Goal: Task Accomplishment & Management: Manage account settings

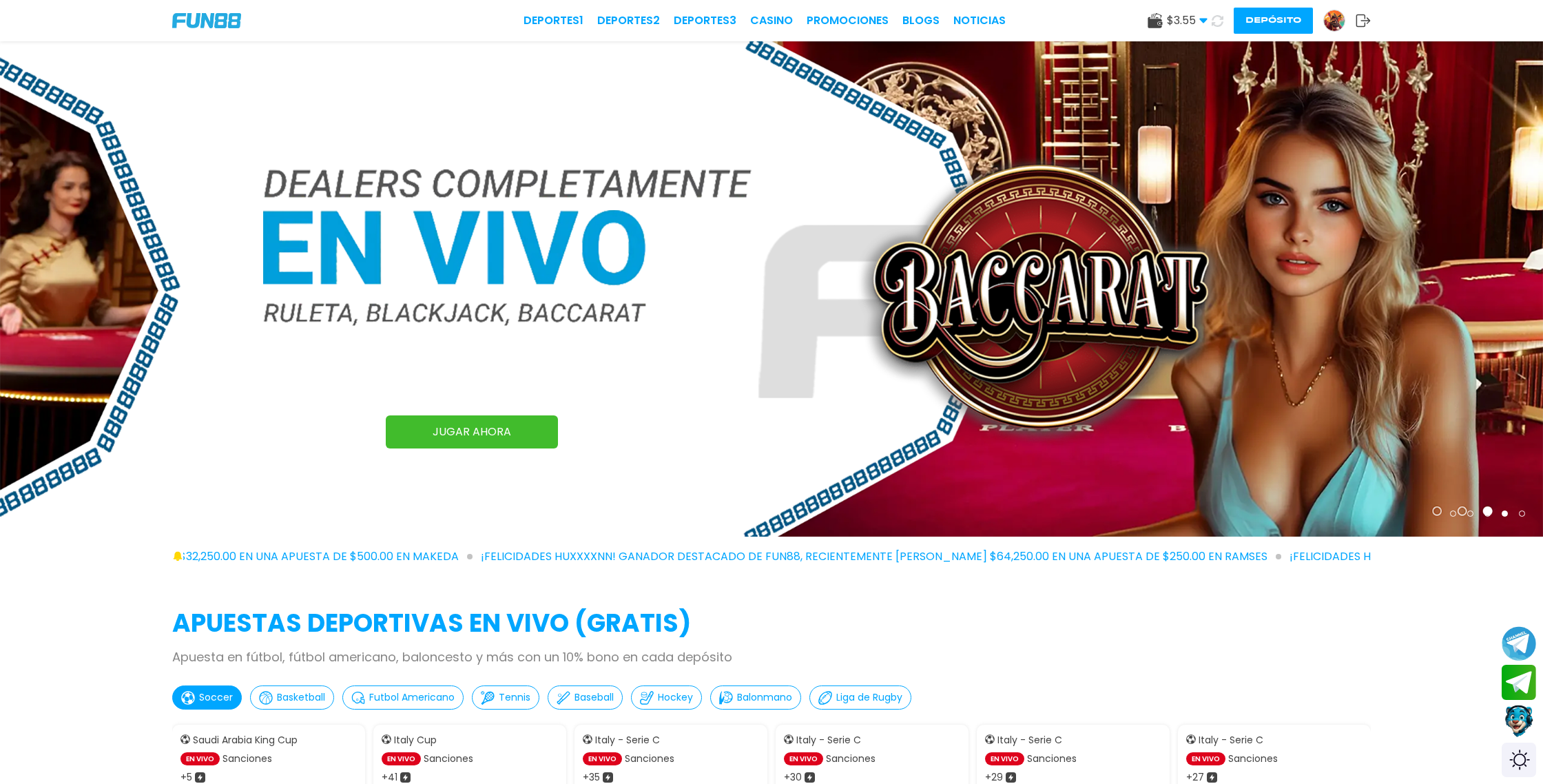
click at [1264, 26] on button "Depósito" at bounding box center [1273, 21] width 79 height 26
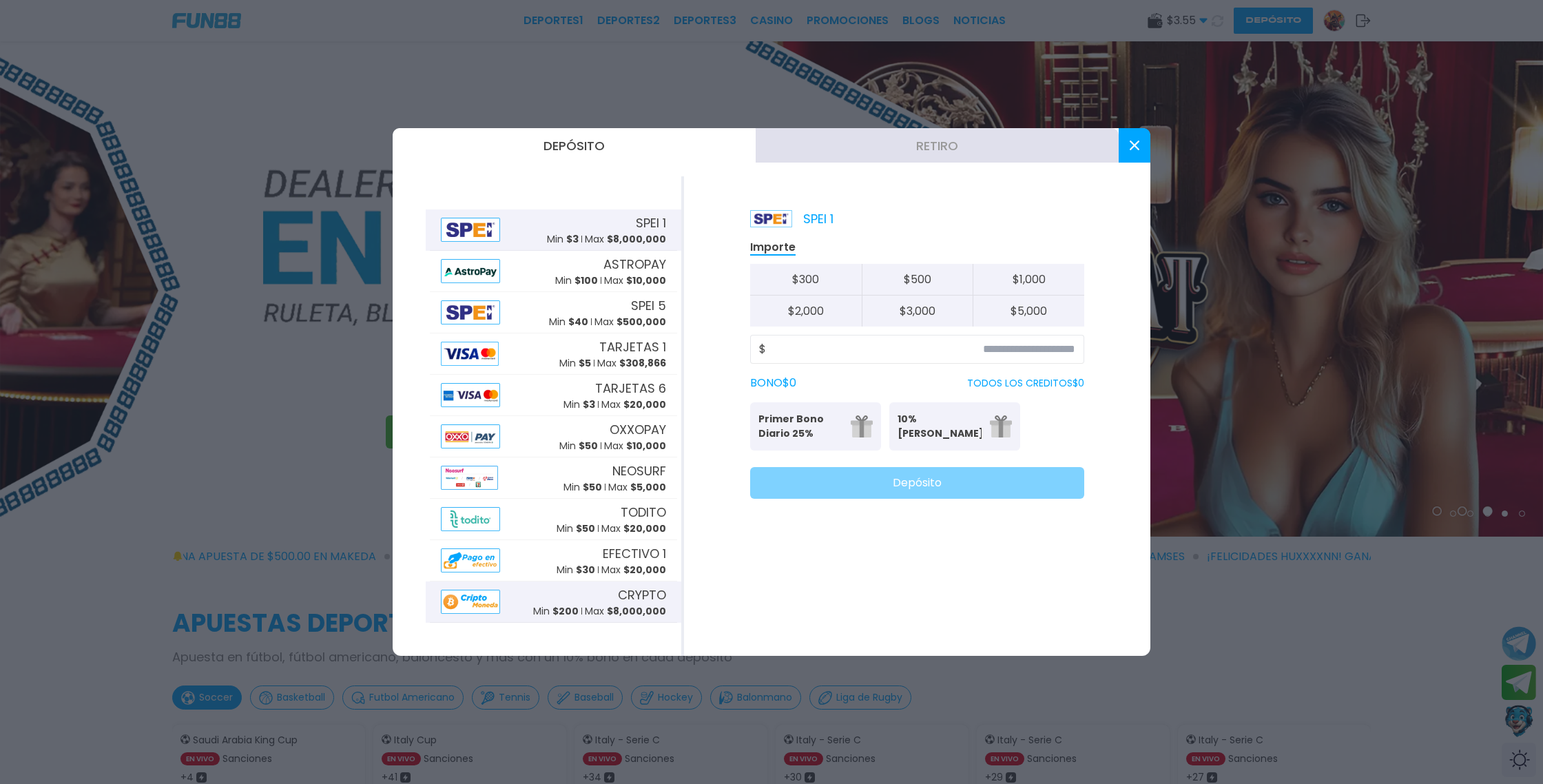
click at [522, 602] on div "CRYPTO Min $ 200 Max $ 8,000,000" at bounding box center [553, 602] width 247 height 41
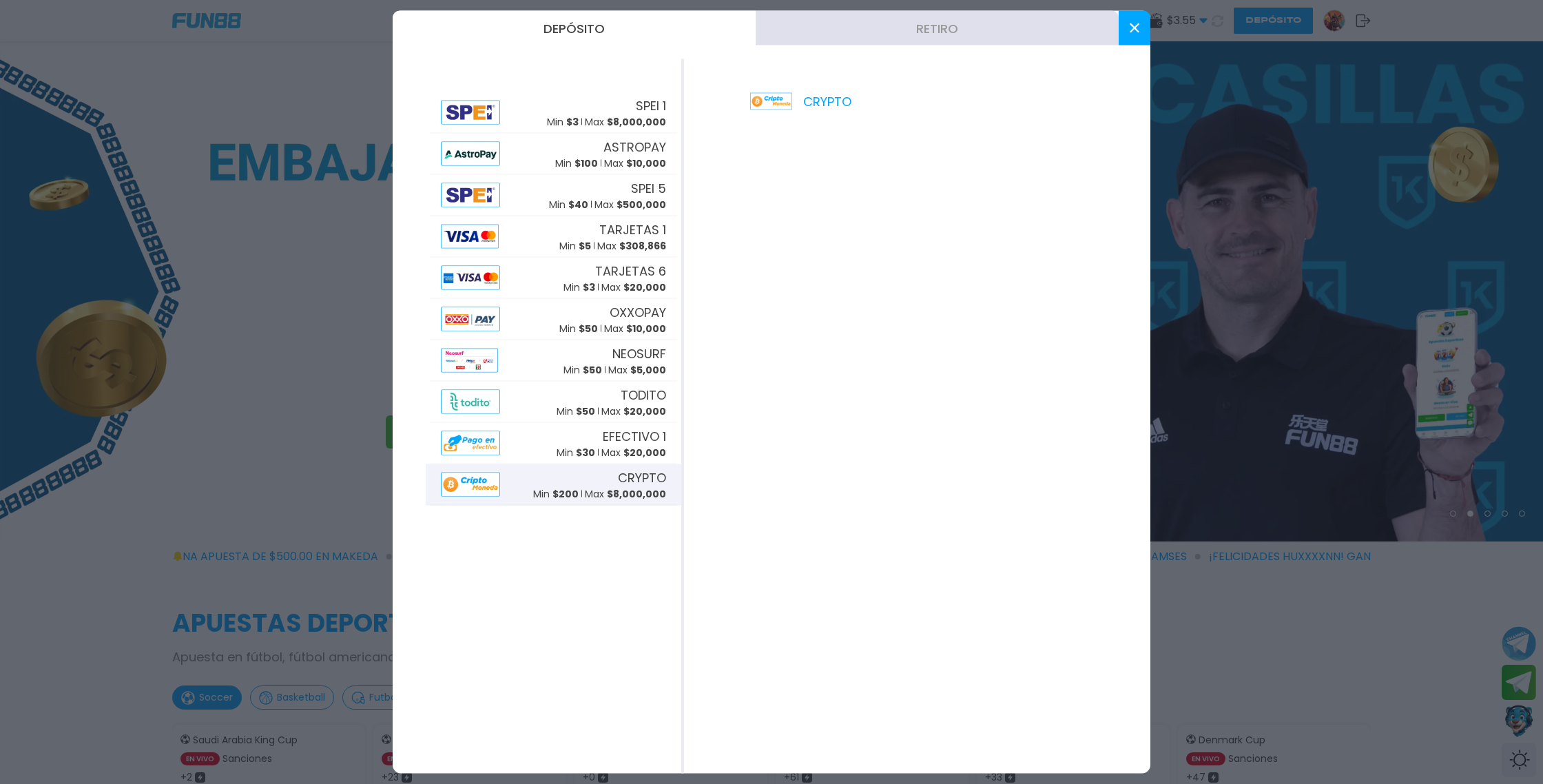
click at [1132, 34] on button at bounding box center [1134, 28] width 32 height 34
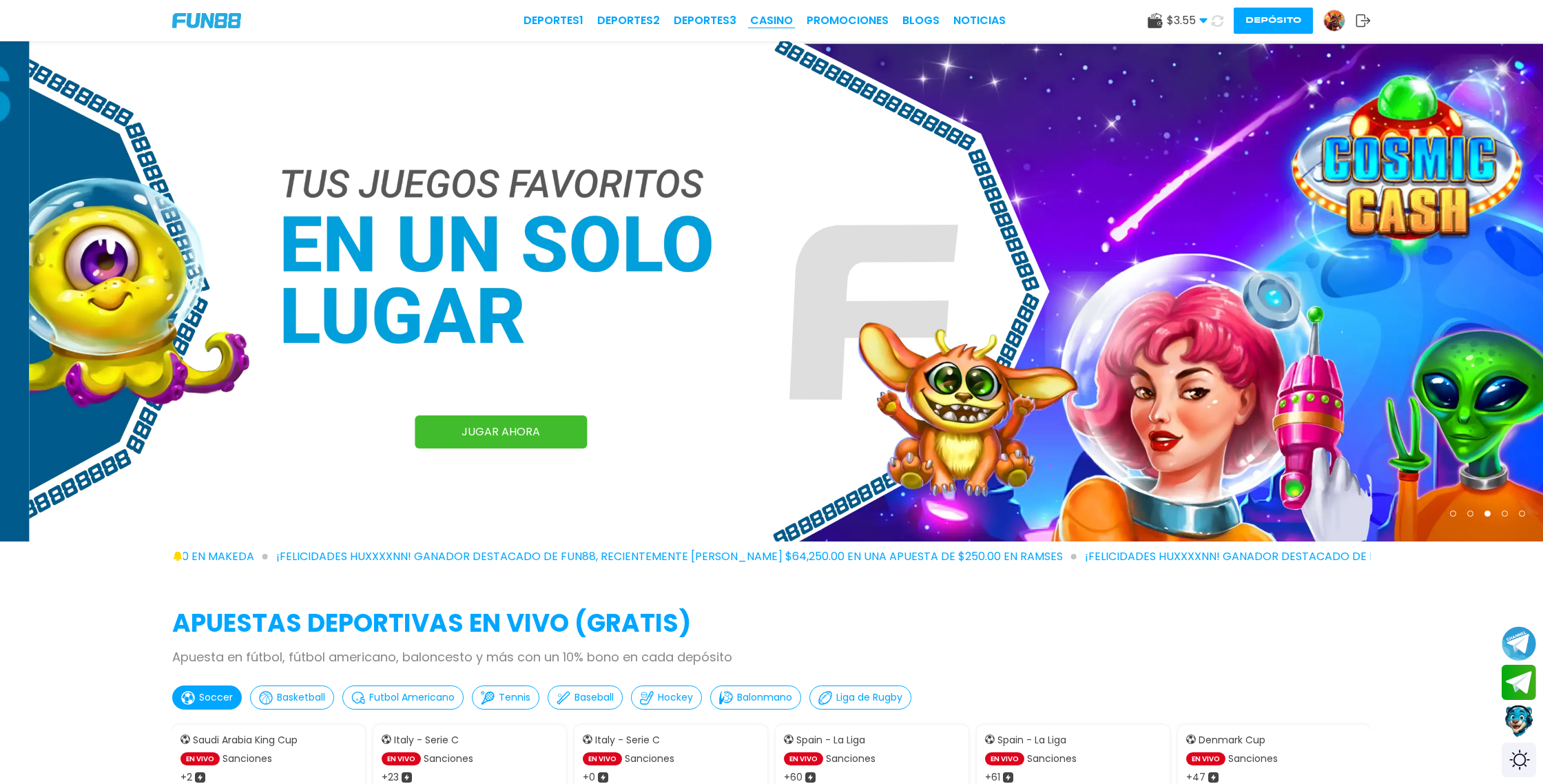
click at [785, 21] on link "CASINO" at bounding box center [772, 20] width 43 height 16
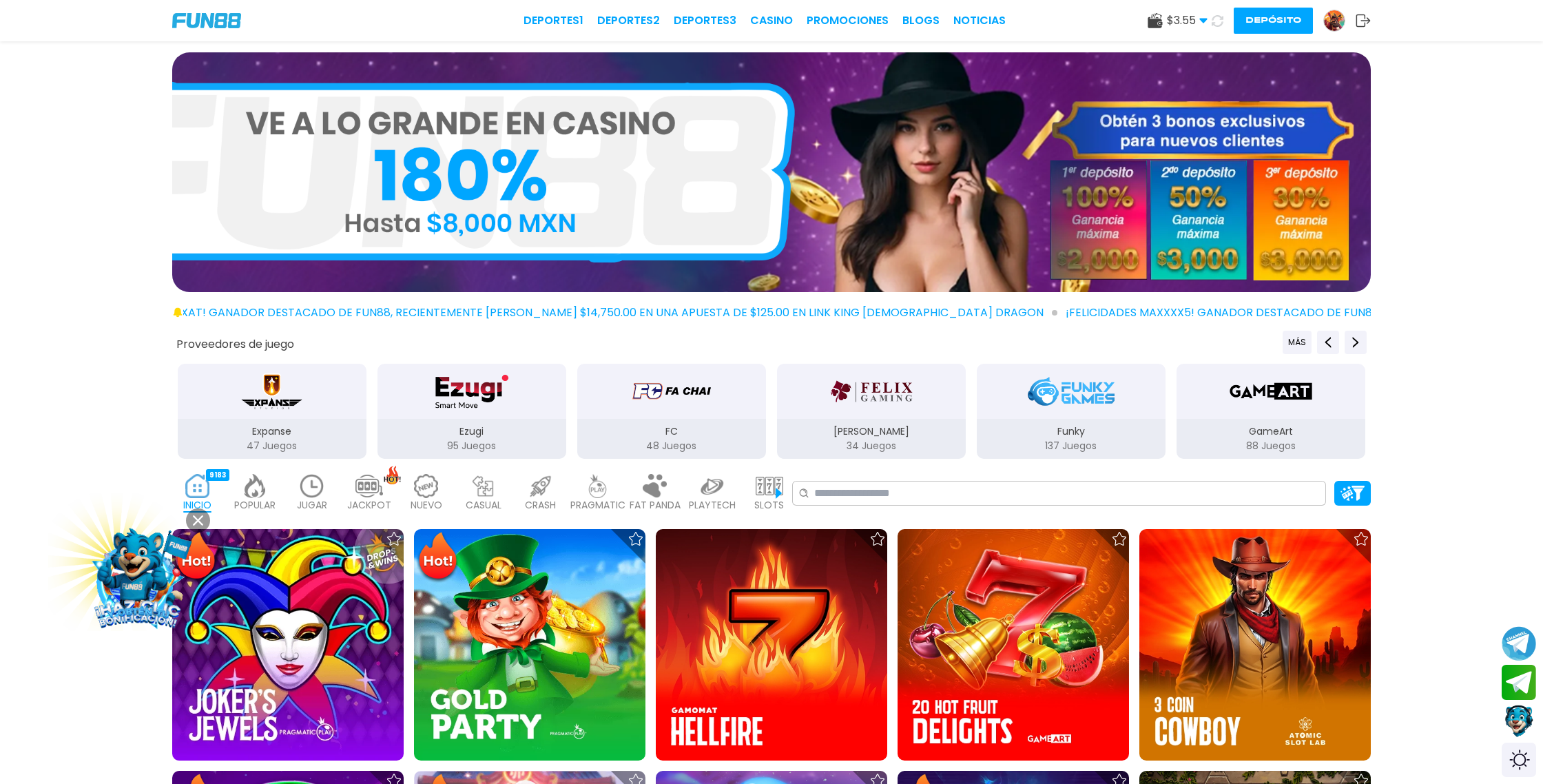
click at [1262, 21] on button "Depósito" at bounding box center [1273, 21] width 79 height 26
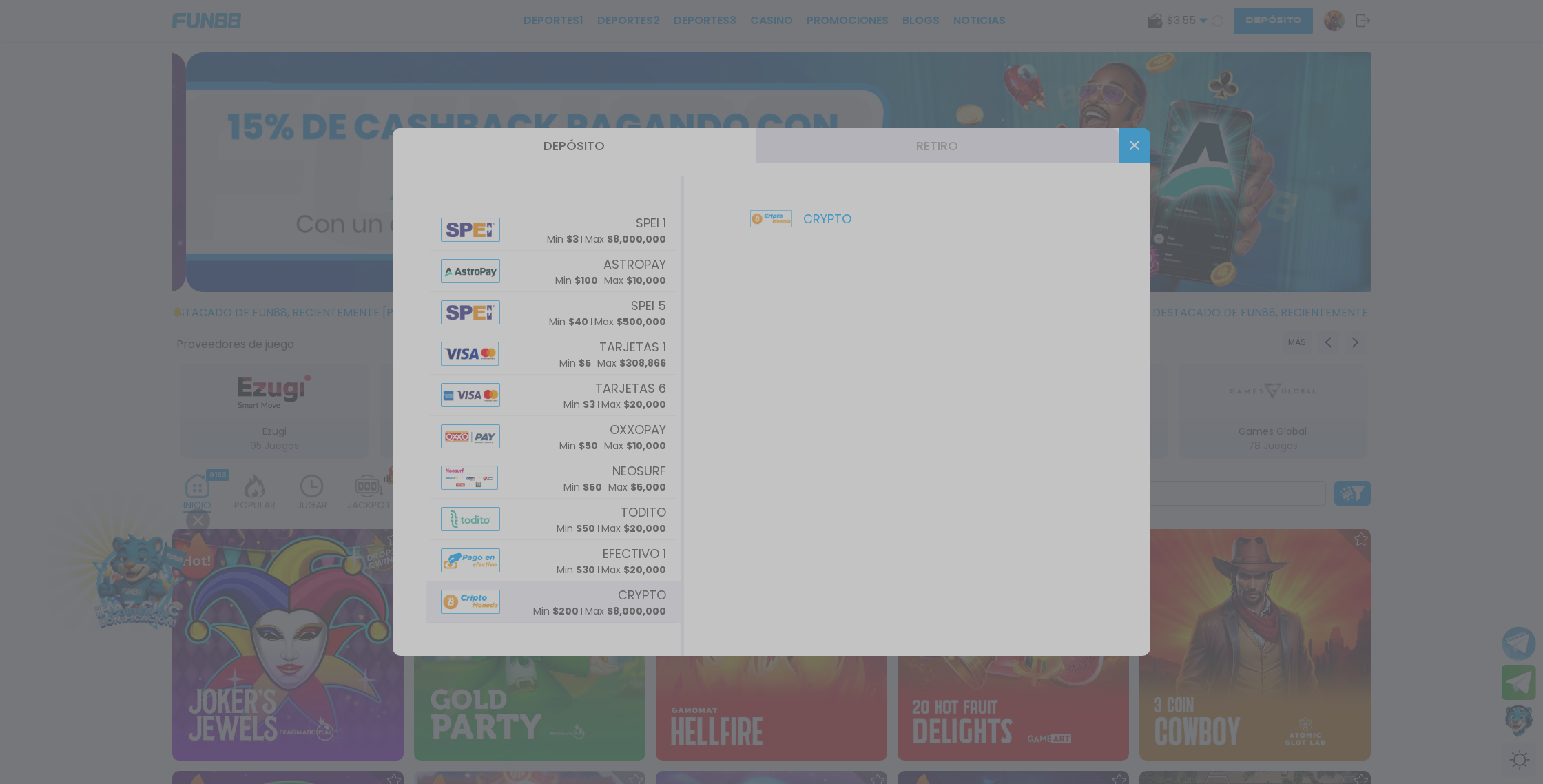
click at [623, 231] on div at bounding box center [771, 392] width 1543 height 784
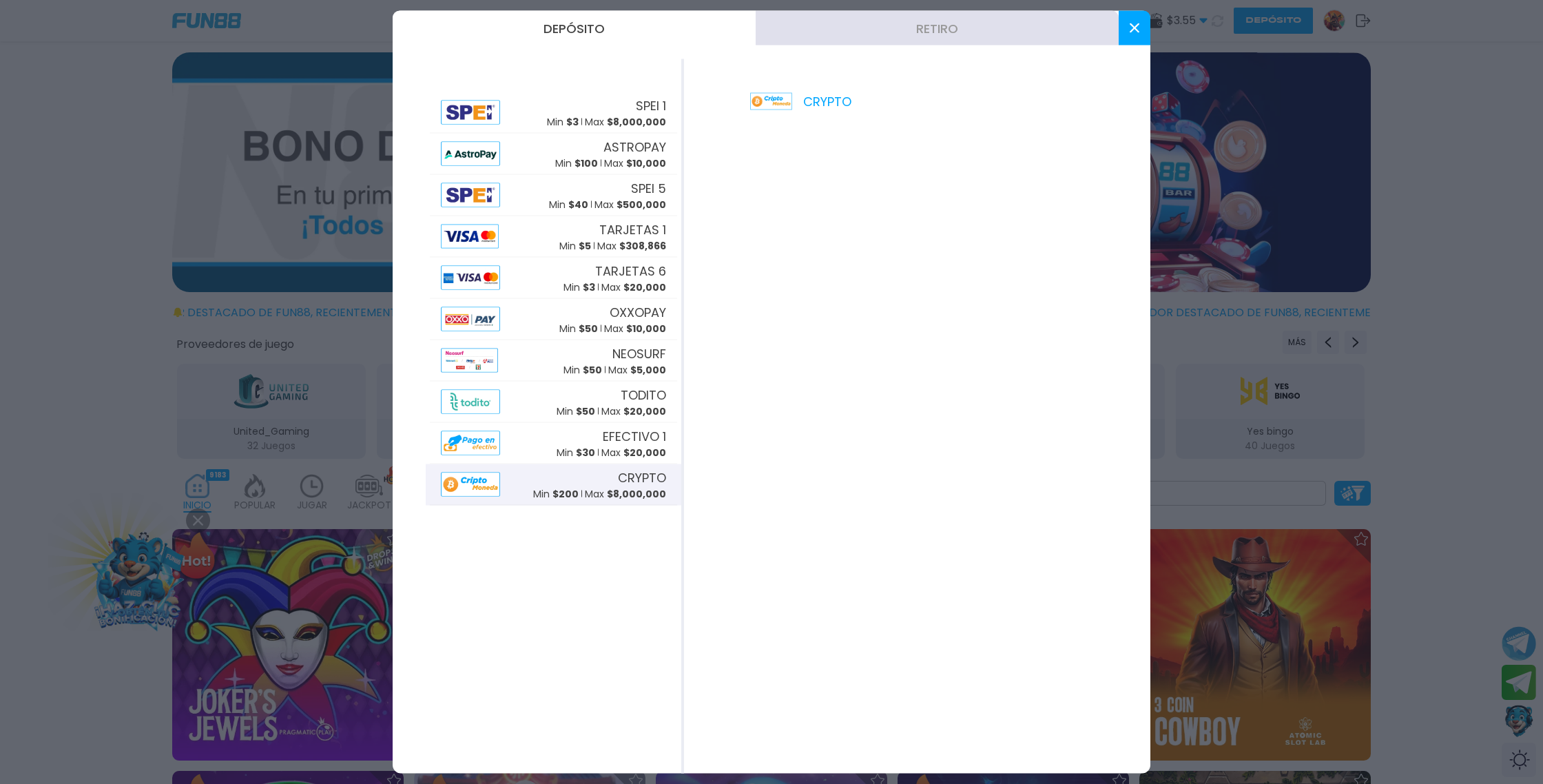
click at [1134, 28] on use at bounding box center [1134, 28] width 9 height 9
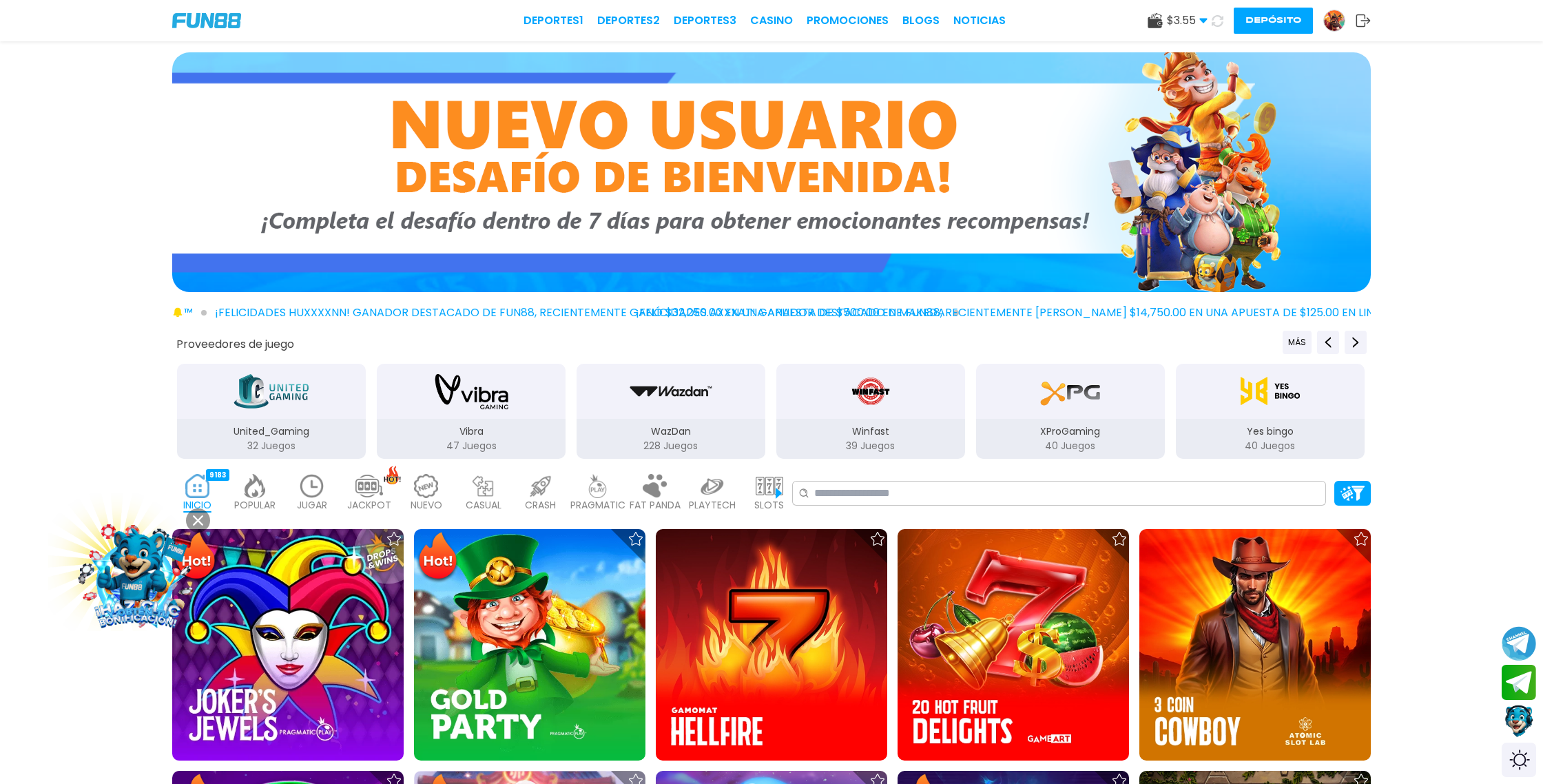
click at [1263, 21] on button "Depósito" at bounding box center [1273, 21] width 79 height 26
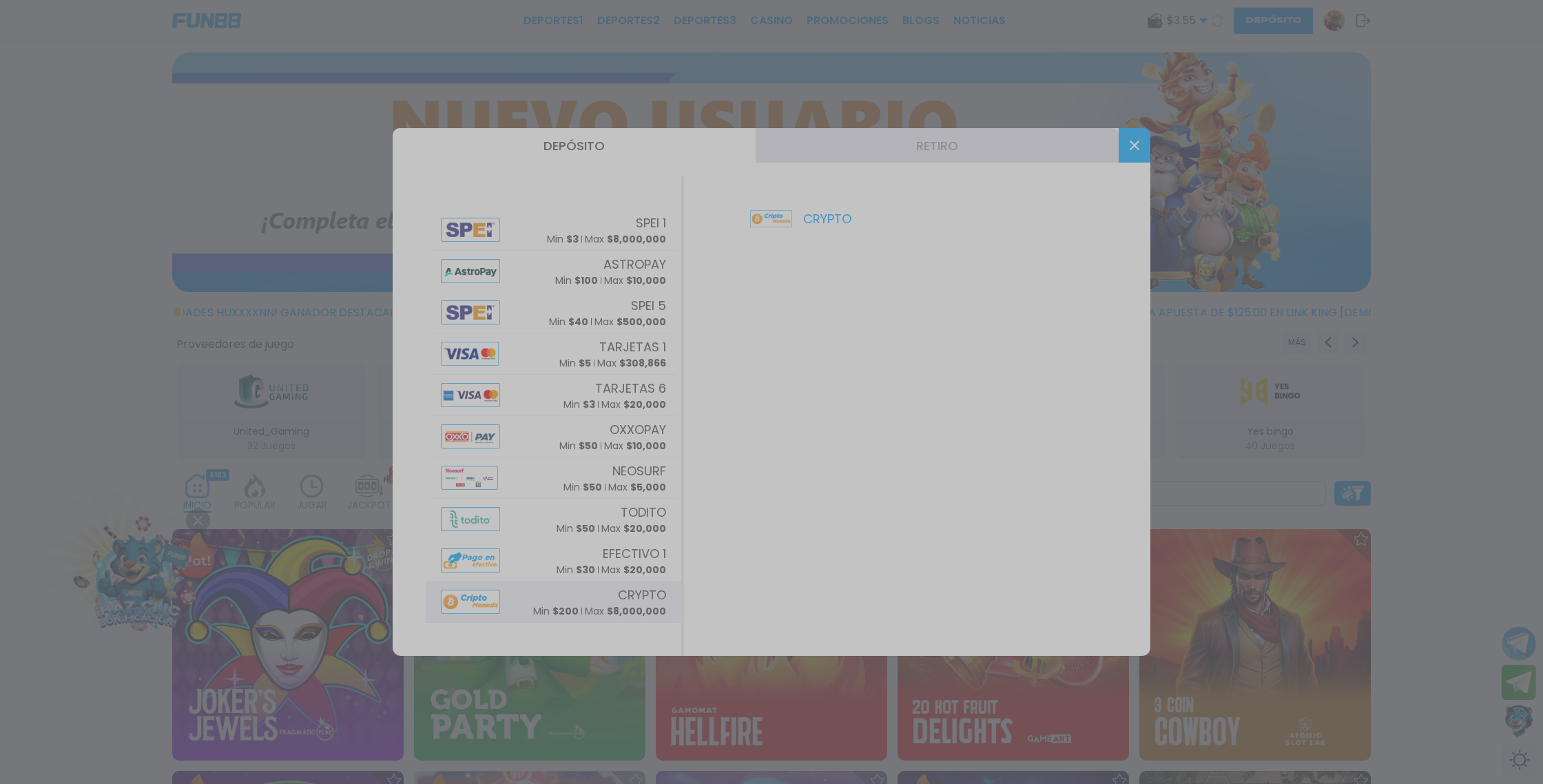
click at [562, 600] on div at bounding box center [771, 392] width 1543 height 784
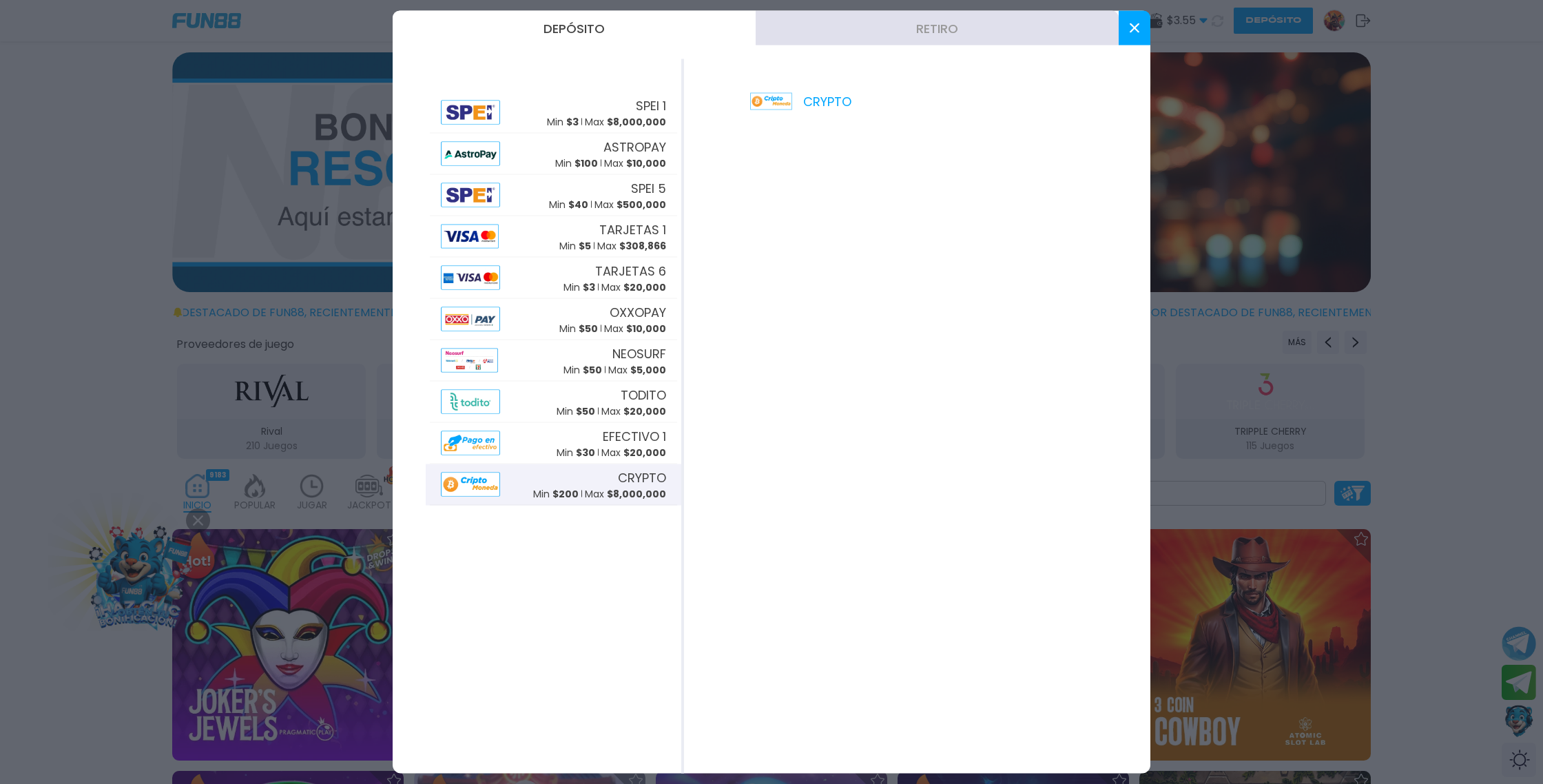
click at [1134, 23] on icon at bounding box center [1134, 28] width 9 height 9
